Goal: Transaction & Acquisition: Book appointment/travel/reservation

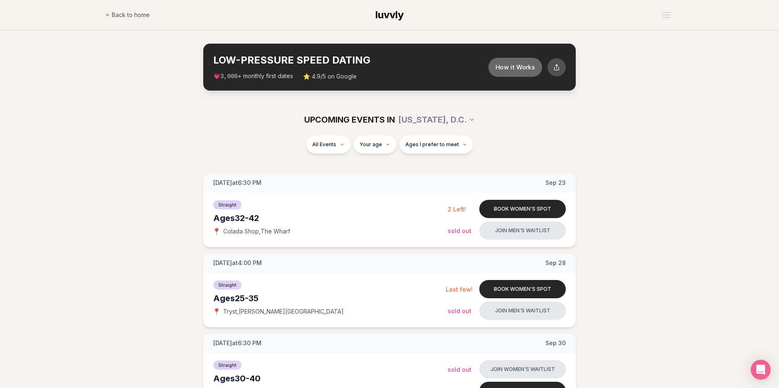
click at [520, 63] on button "How it Works" at bounding box center [515, 66] width 54 height 19
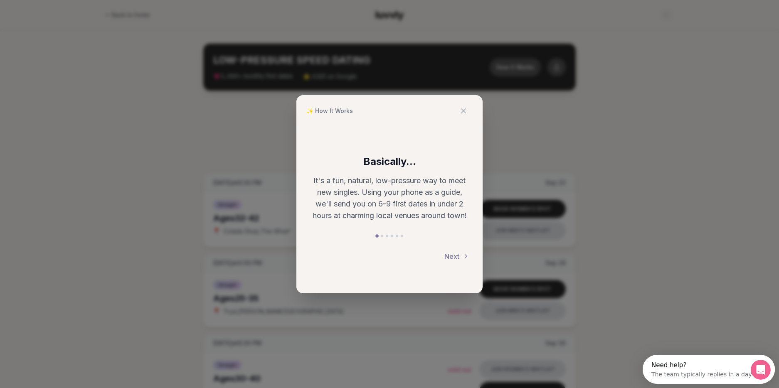
click at [436, 195] on p "It's a fun, natural, low-pressure way to meet new singles. Using your phone as …" at bounding box center [390, 198] width 160 height 47
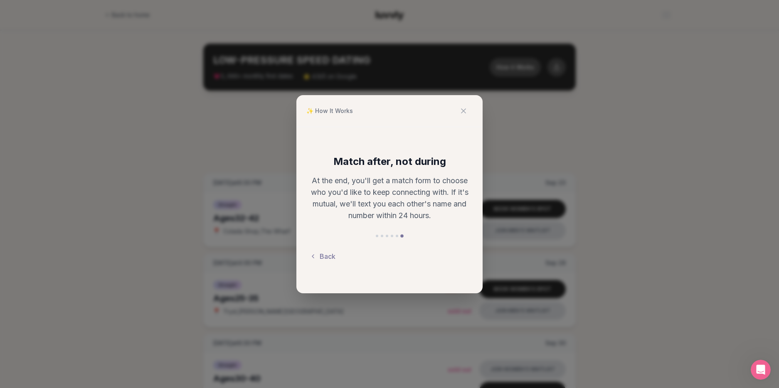
click at [531, 162] on div "✨ How It Works Match after, not during At the end, you'll get a match form to c…" at bounding box center [389, 194] width 779 height 388
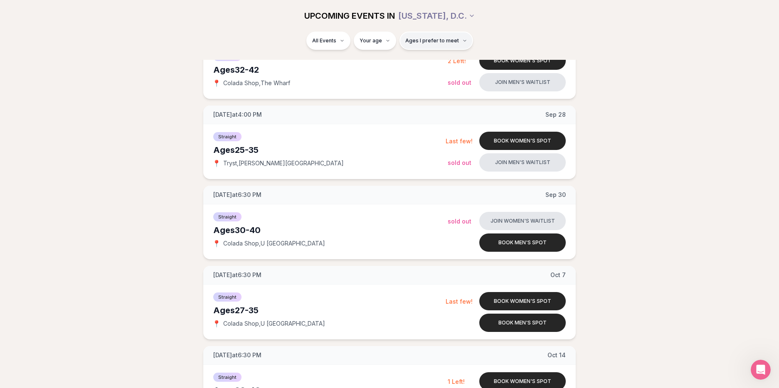
scroll to position [150, 0]
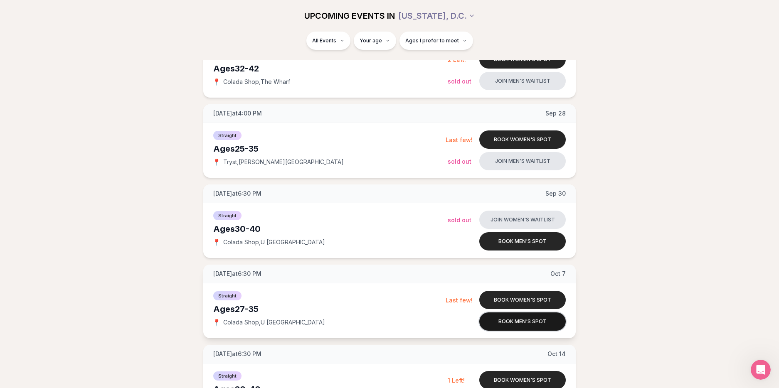
click at [520, 327] on button "Book men's spot" at bounding box center [522, 322] width 86 height 18
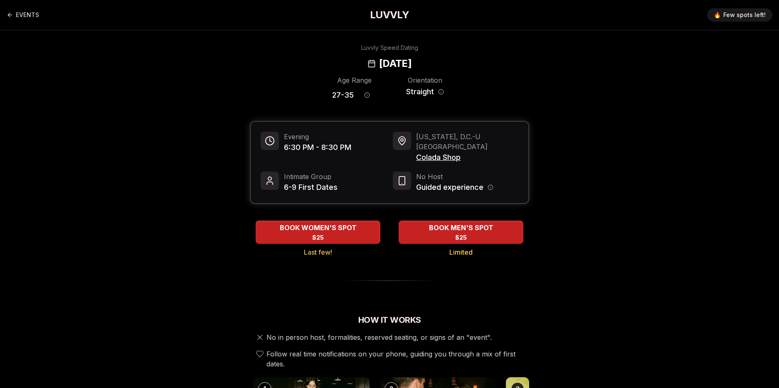
click at [389, 92] on div "Age Range 27 - 35 Orientation Straight" at bounding box center [389, 89] width 115 height 29
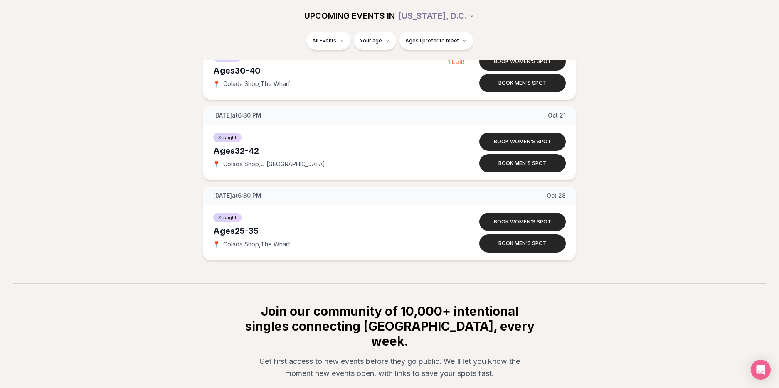
scroll to position [469, 0]
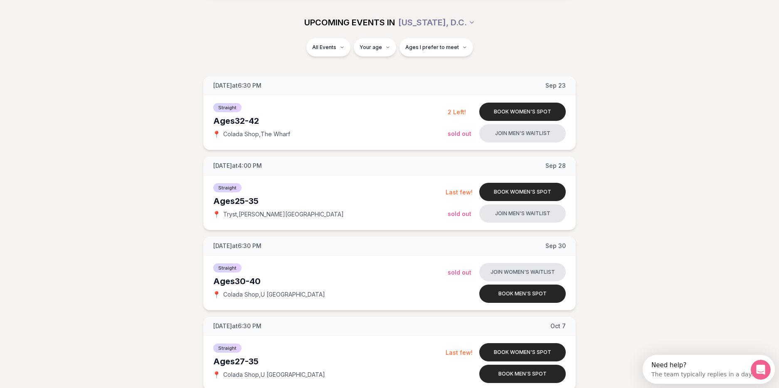
scroll to position [96, 0]
